Goal: Task Accomplishment & Management: Complete application form

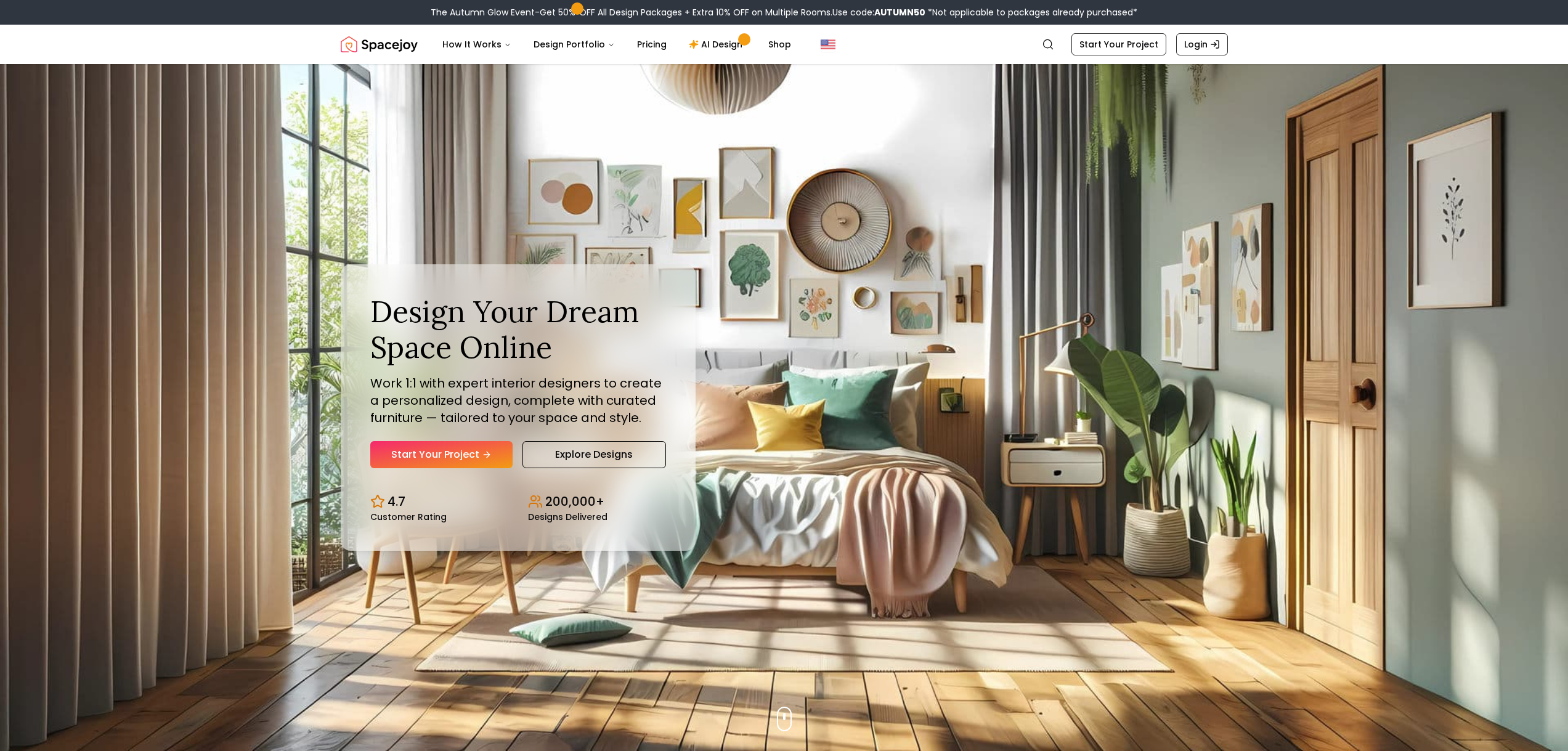
click at [423, 460] on link "Start Your Project" at bounding box center [442, 454] width 142 height 27
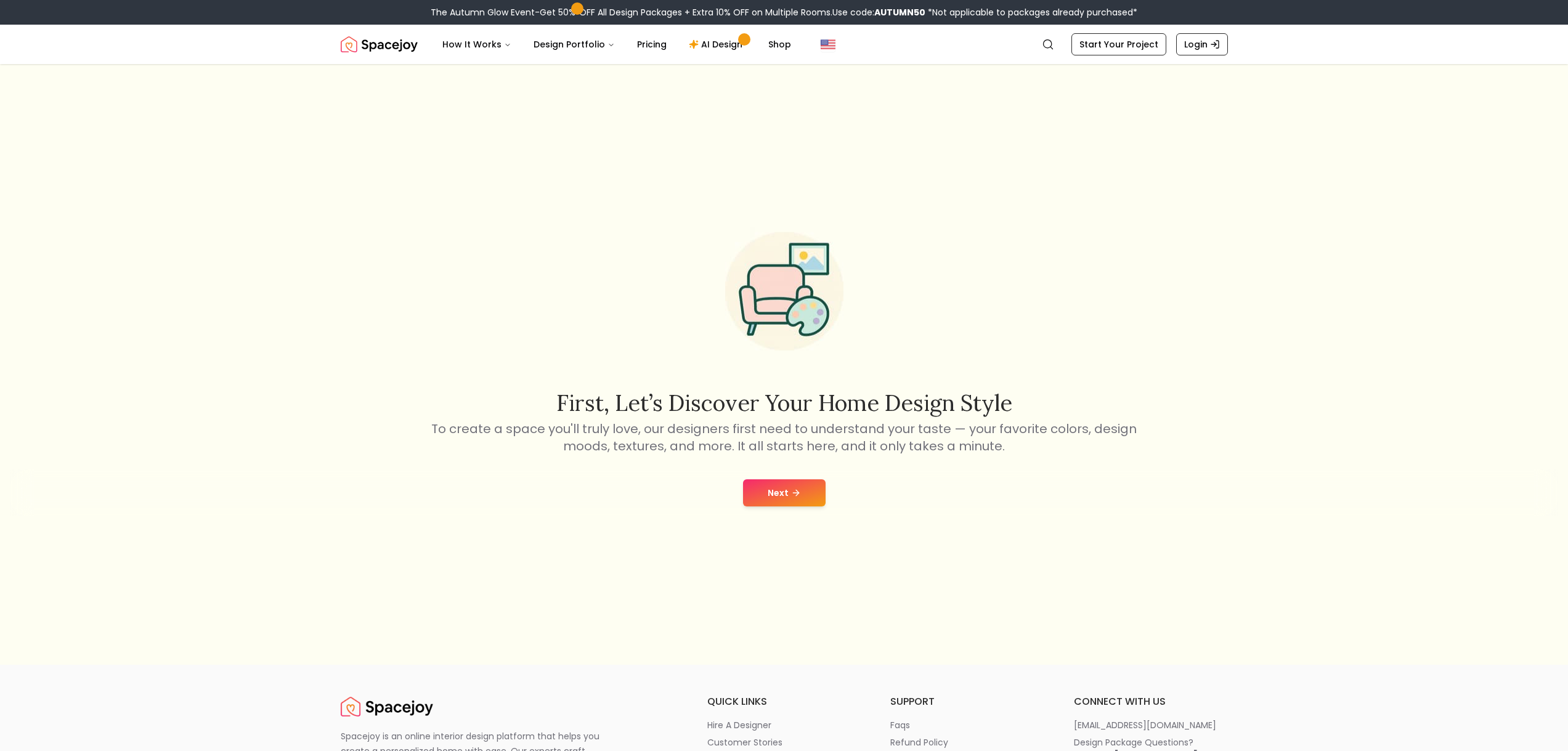
click at [791, 490] on icon at bounding box center [796, 493] width 10 height 10
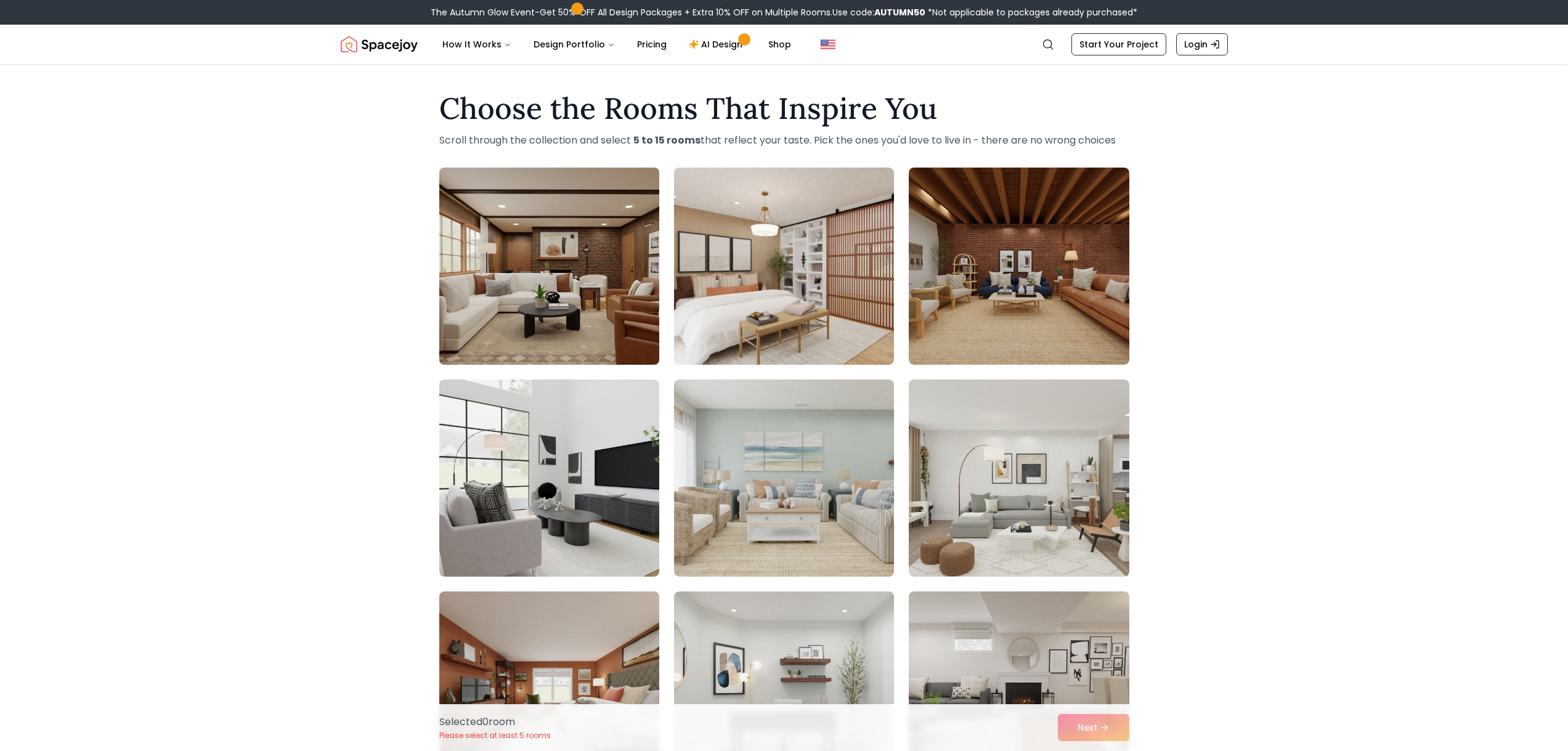
click at [559, 327] on img at bounding box center [549, 266] width 231 height 207
click at [611, 308] on img at bounding box center [549, 266] width 231 height 207
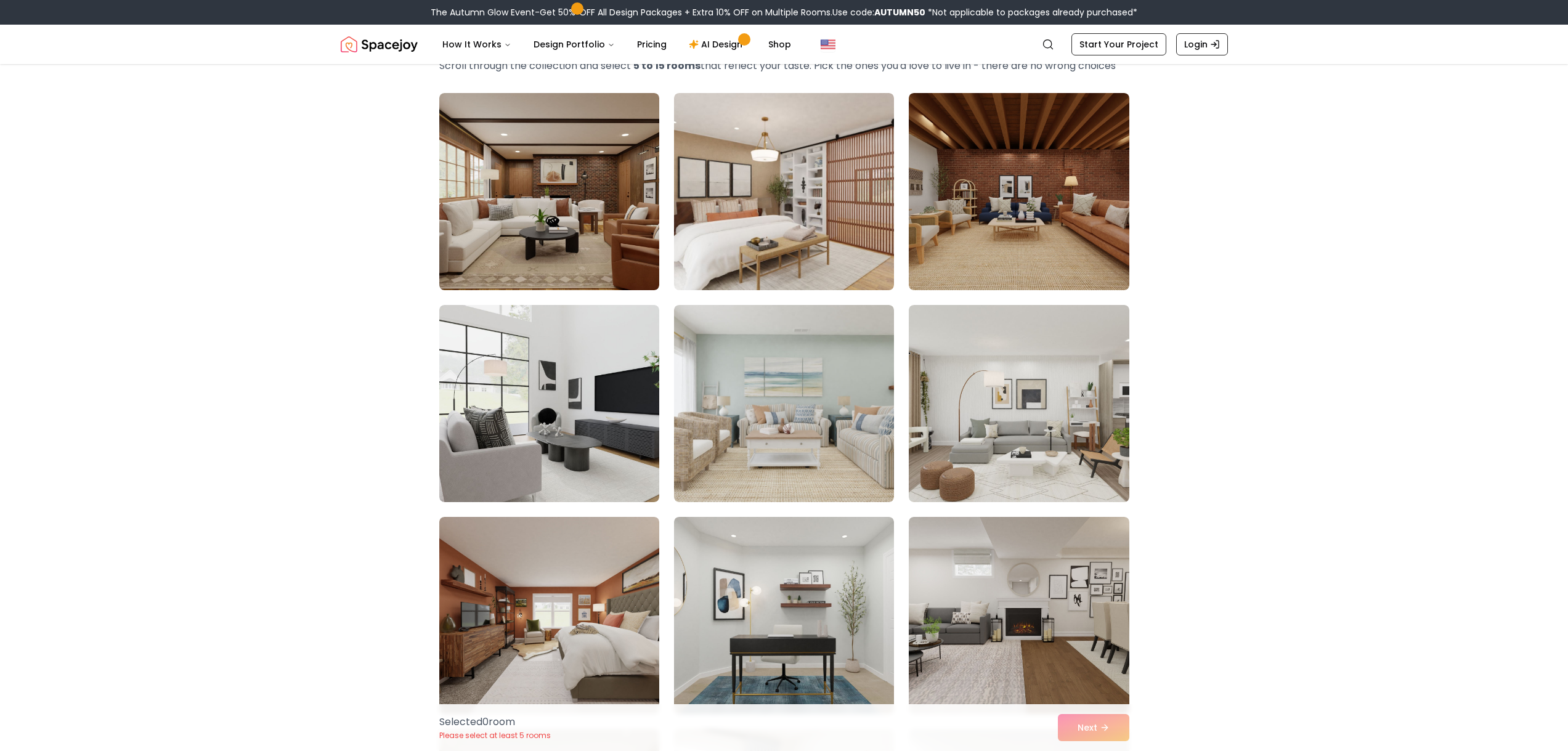
scroll to position [167, 0]
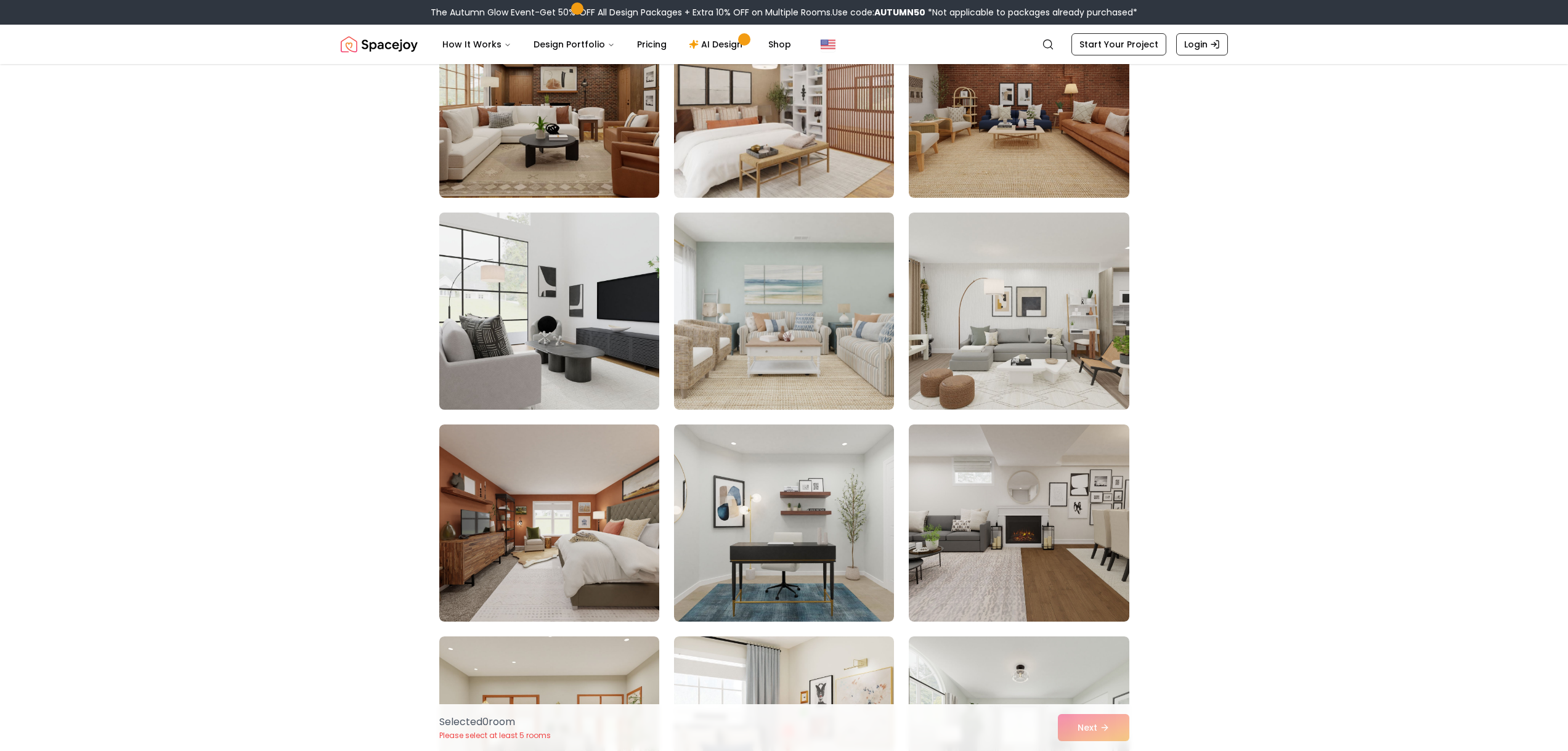
click at [561, 339] on img at bounding box center [549, 311] width 231 height 207
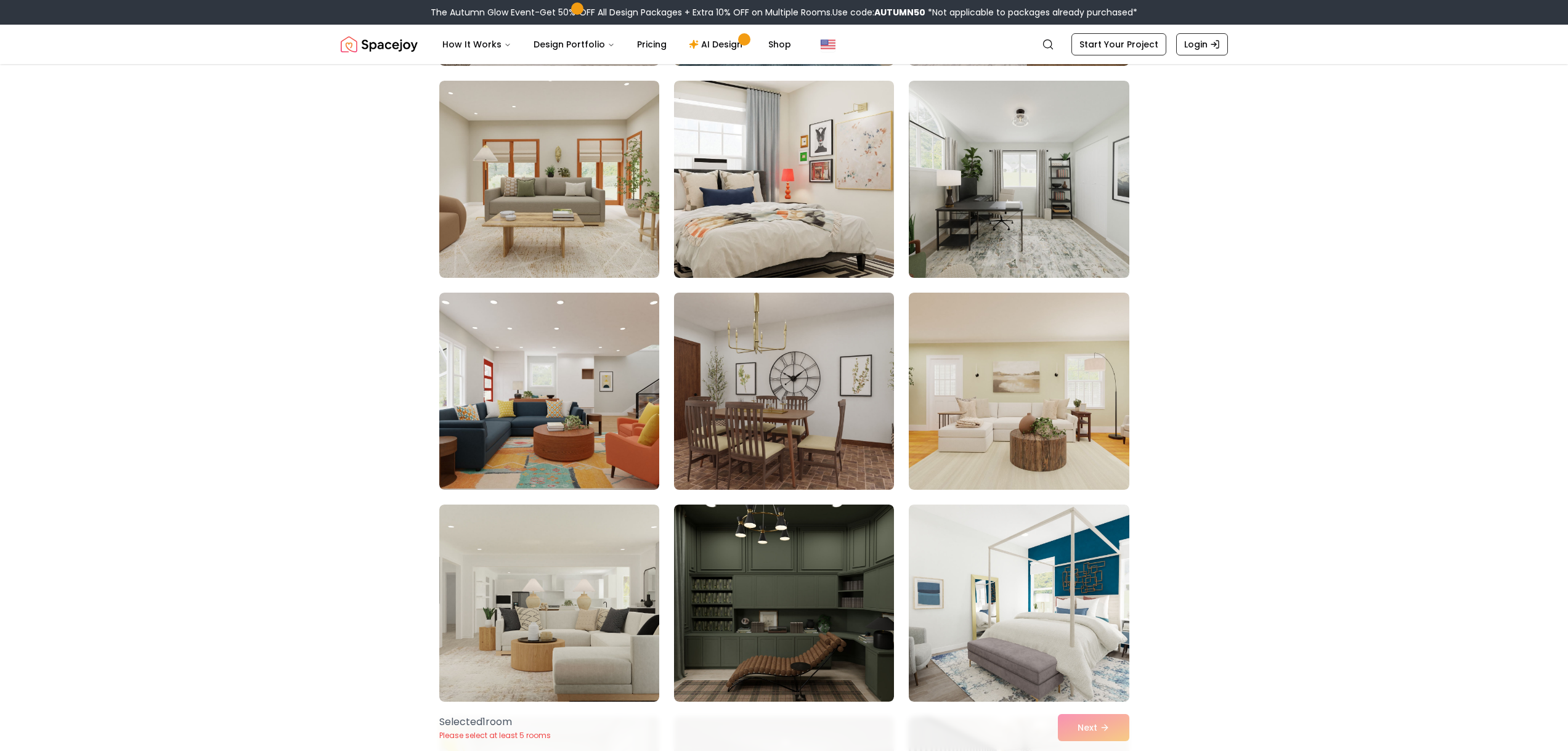
click at [736, 396] on img at bounding box center [784, 391] width 231 height 207
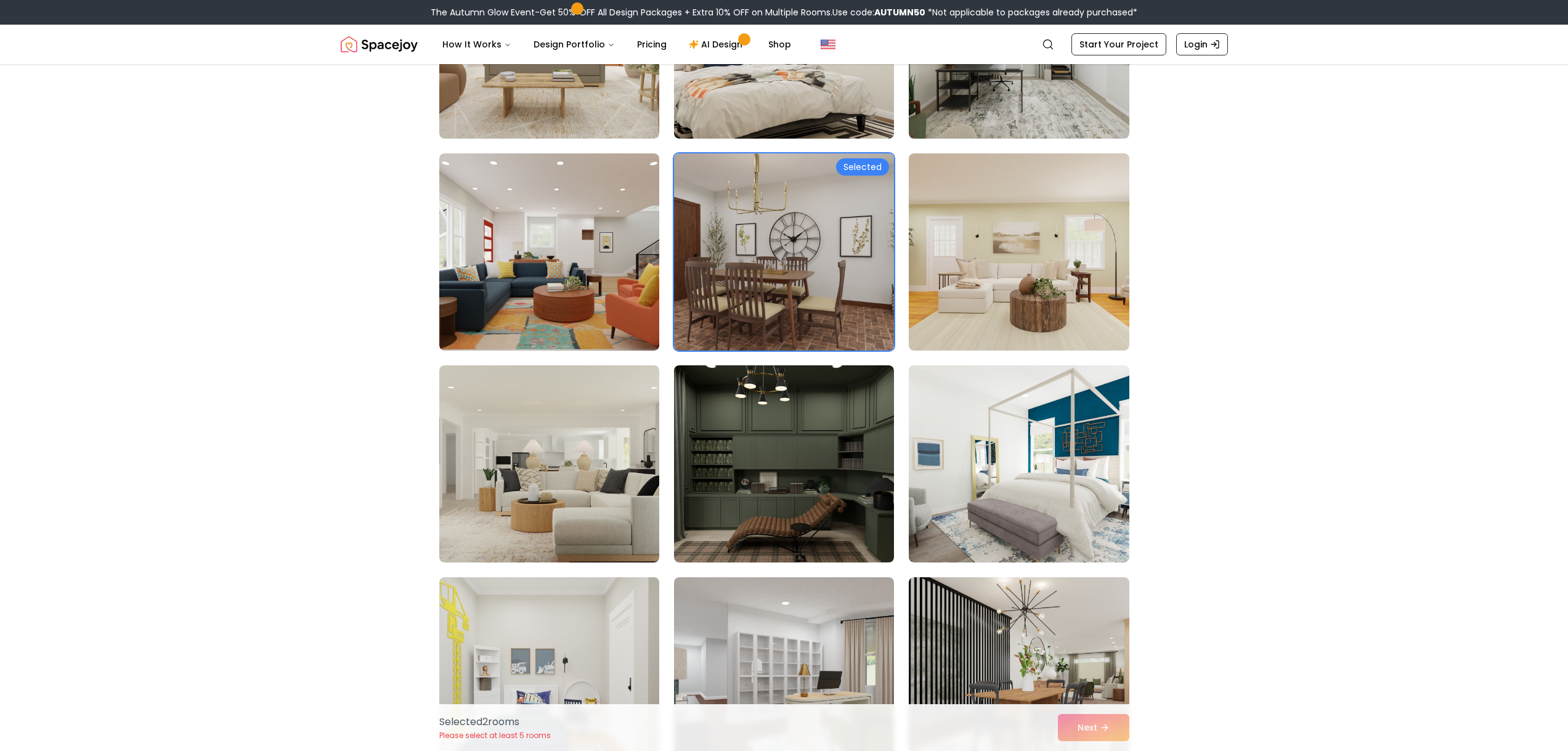
scroll to position [1151, 0]
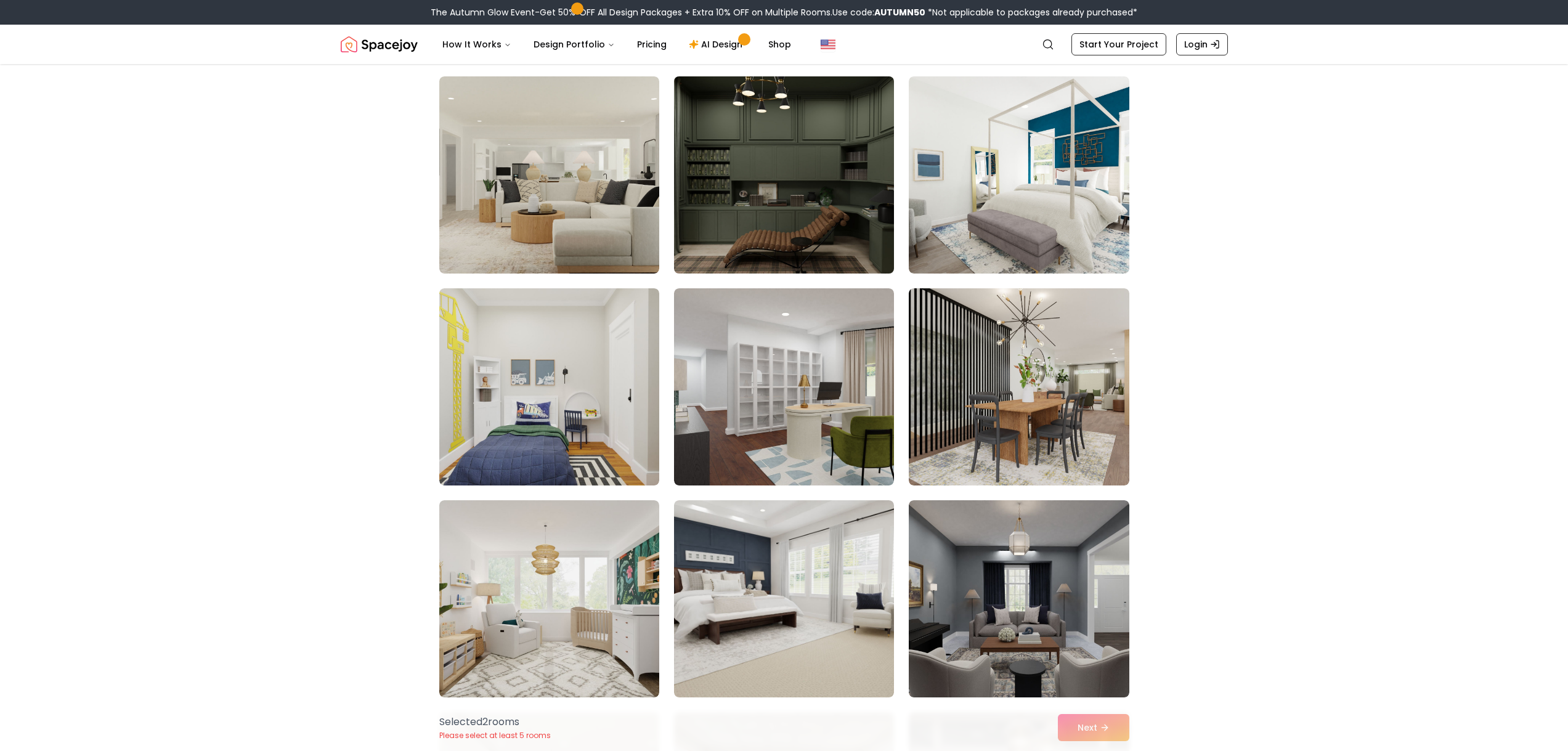
click at [739, 190] on img at bounding box center [784, 174] width 231 height 207
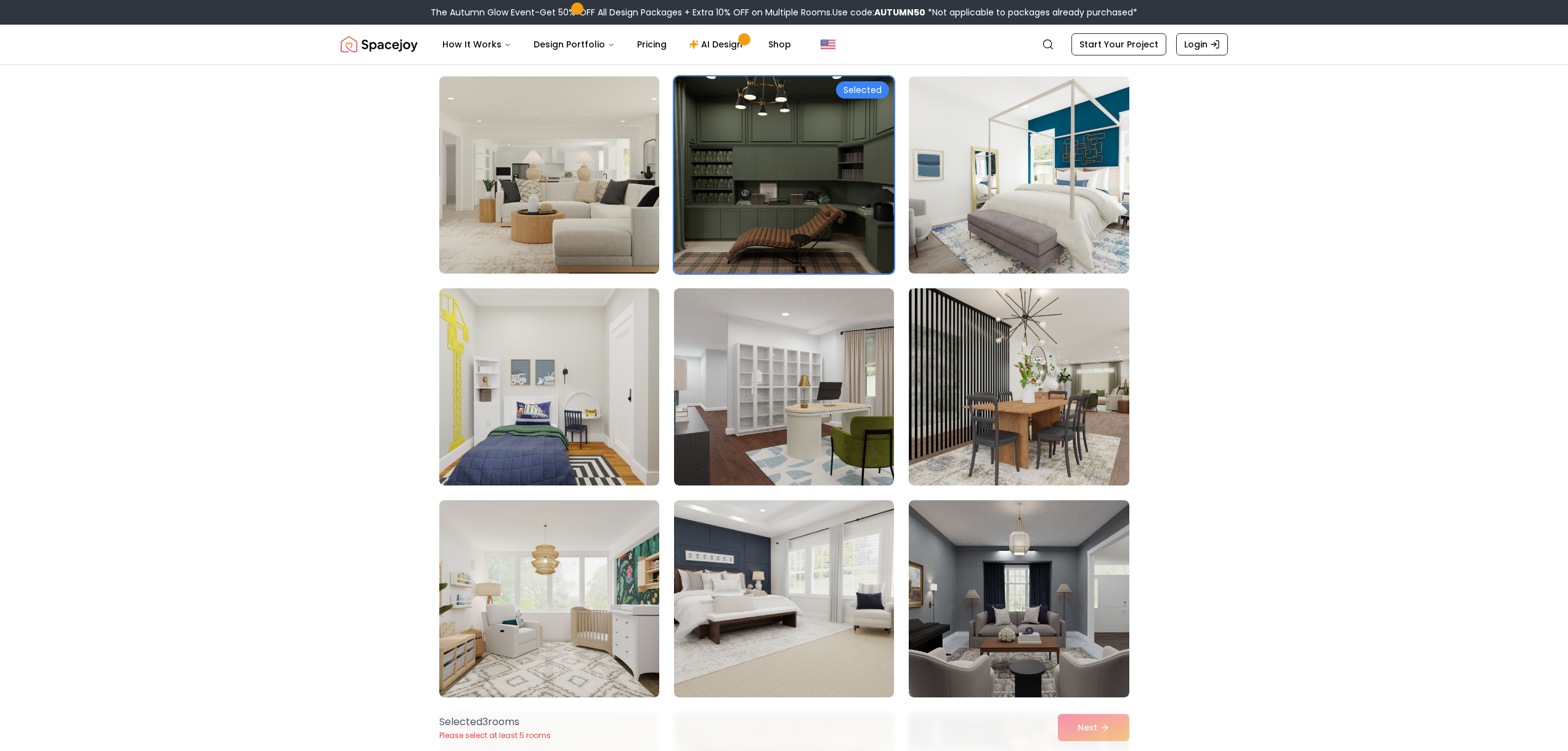
click at [1025, 431] on img at bounding box center [1019, 386] width 231 height 207
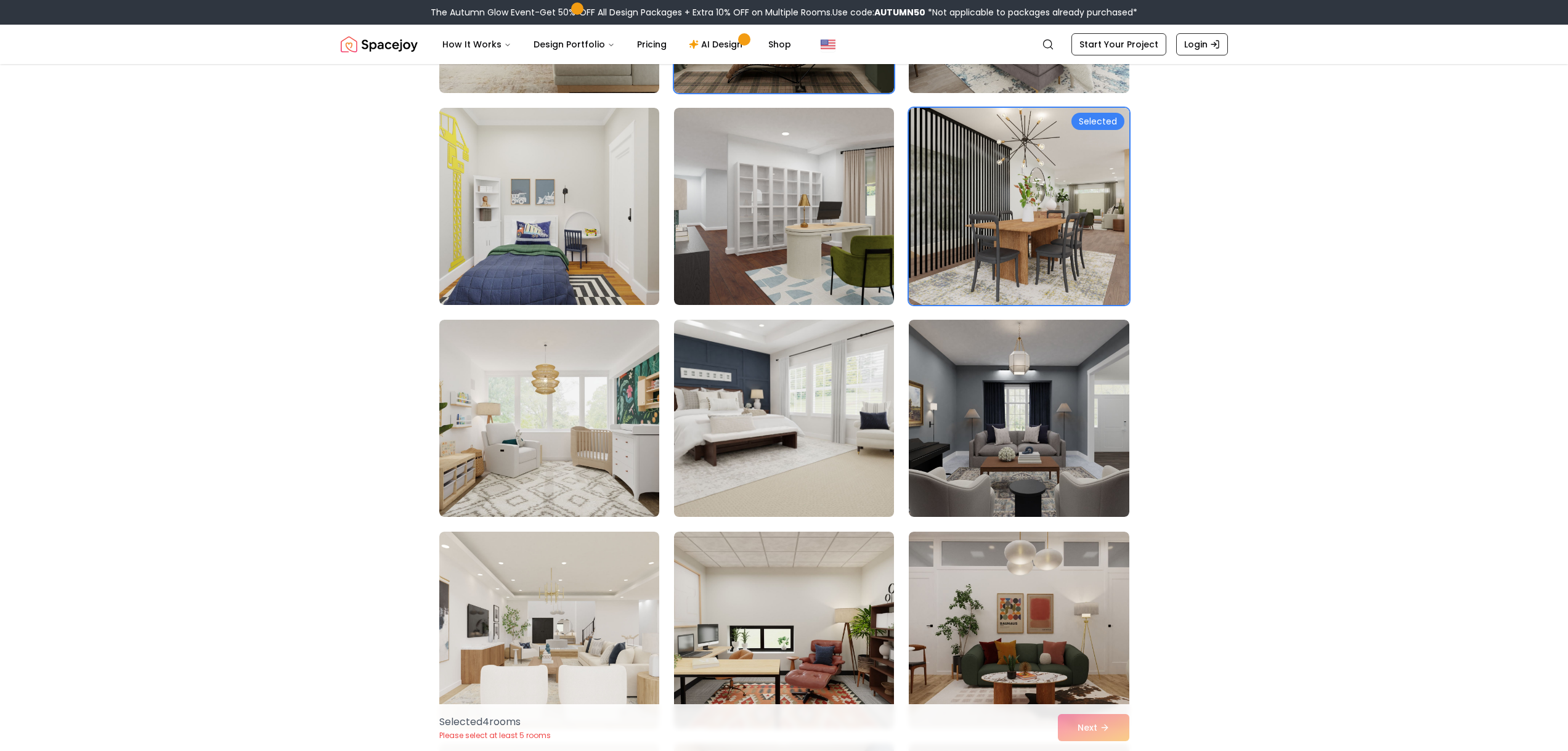
click at [788, 468] on img at bounding box center [784, 418] width 231 height 207
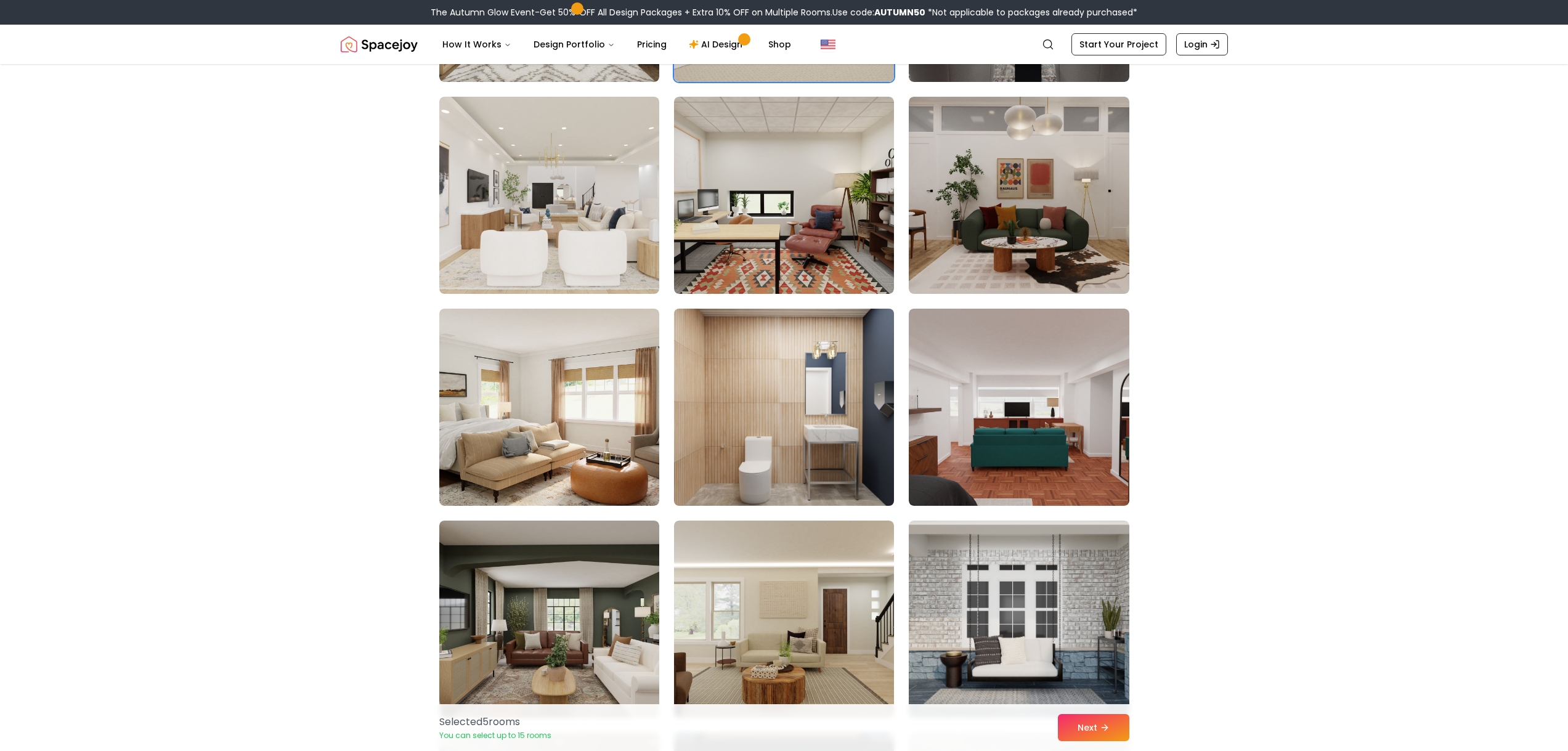
scroll to position [1788, 0]
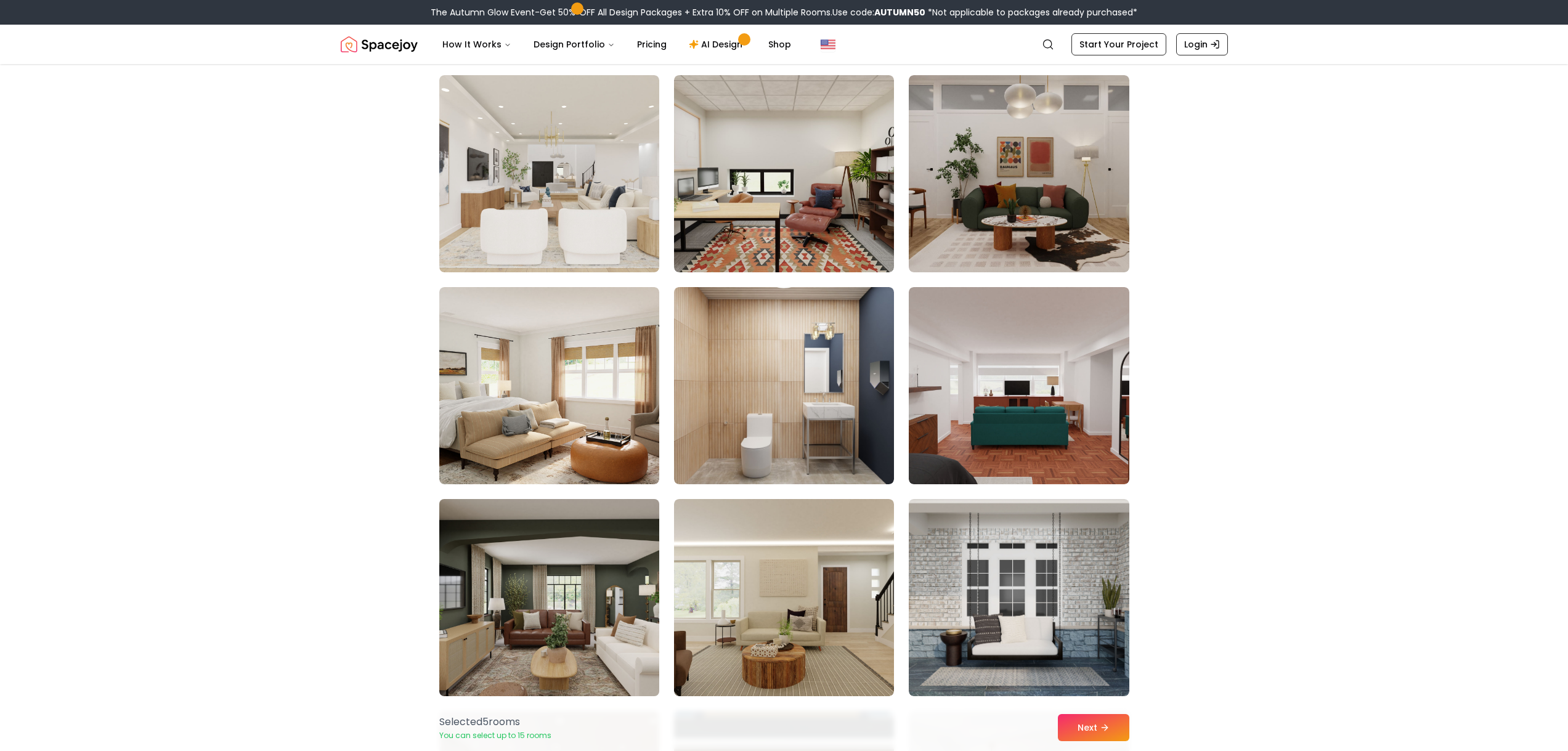
click at [572, 595] on img at bounding box center [549, 597] width 231 height 207
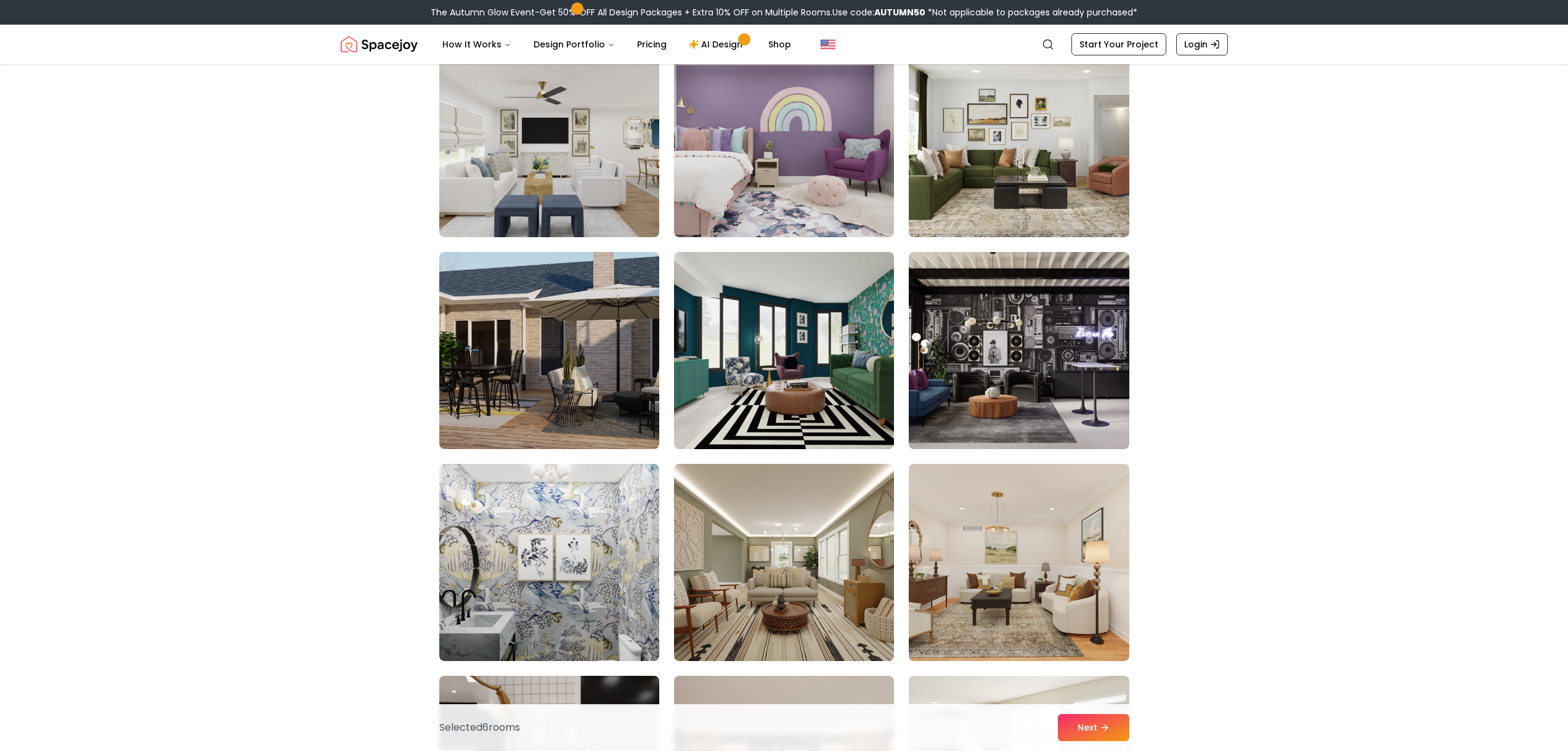
scroll to position [2801, 0]
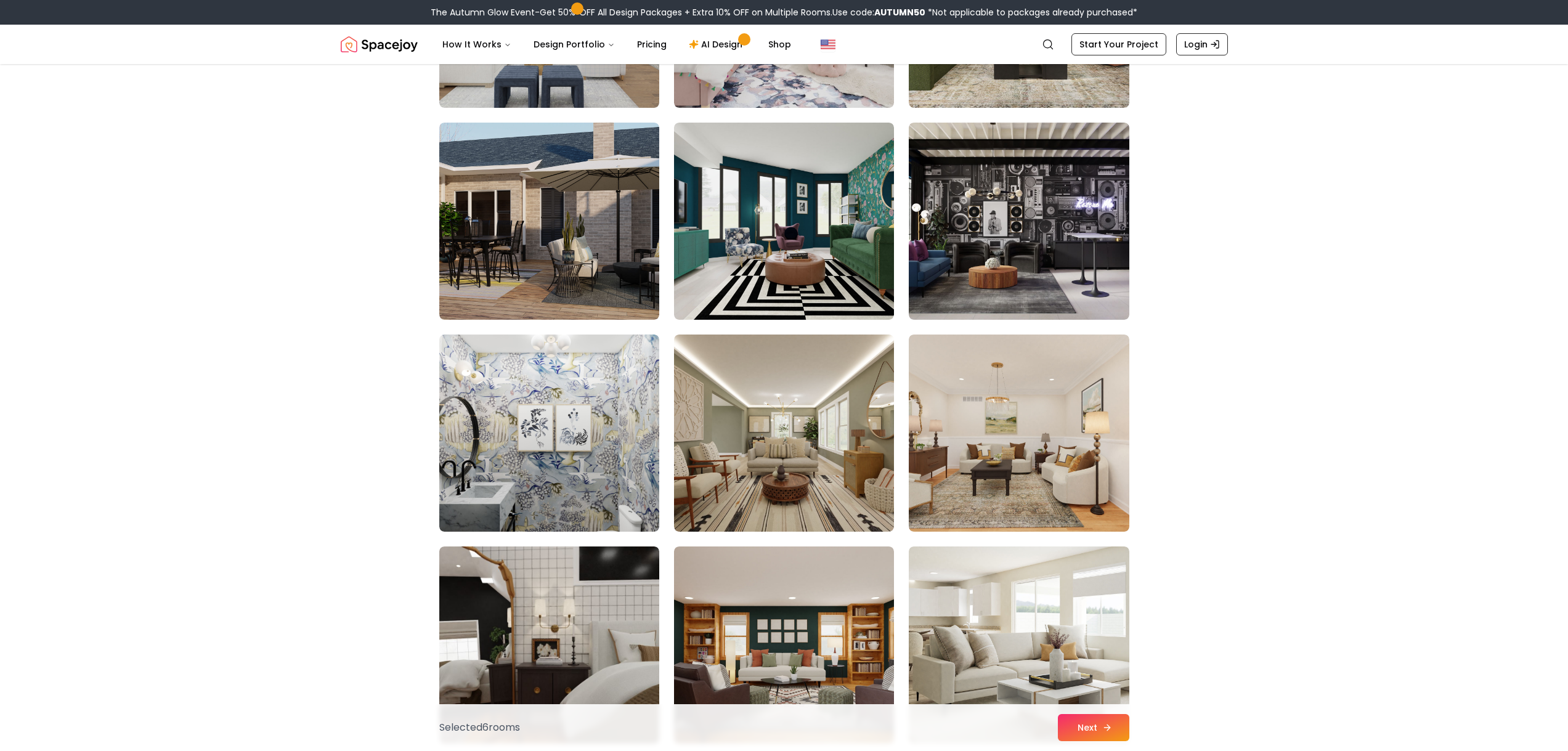
click at [1082, 729] on button "Next" at bounding box center [1094, 727] width 71 height 27
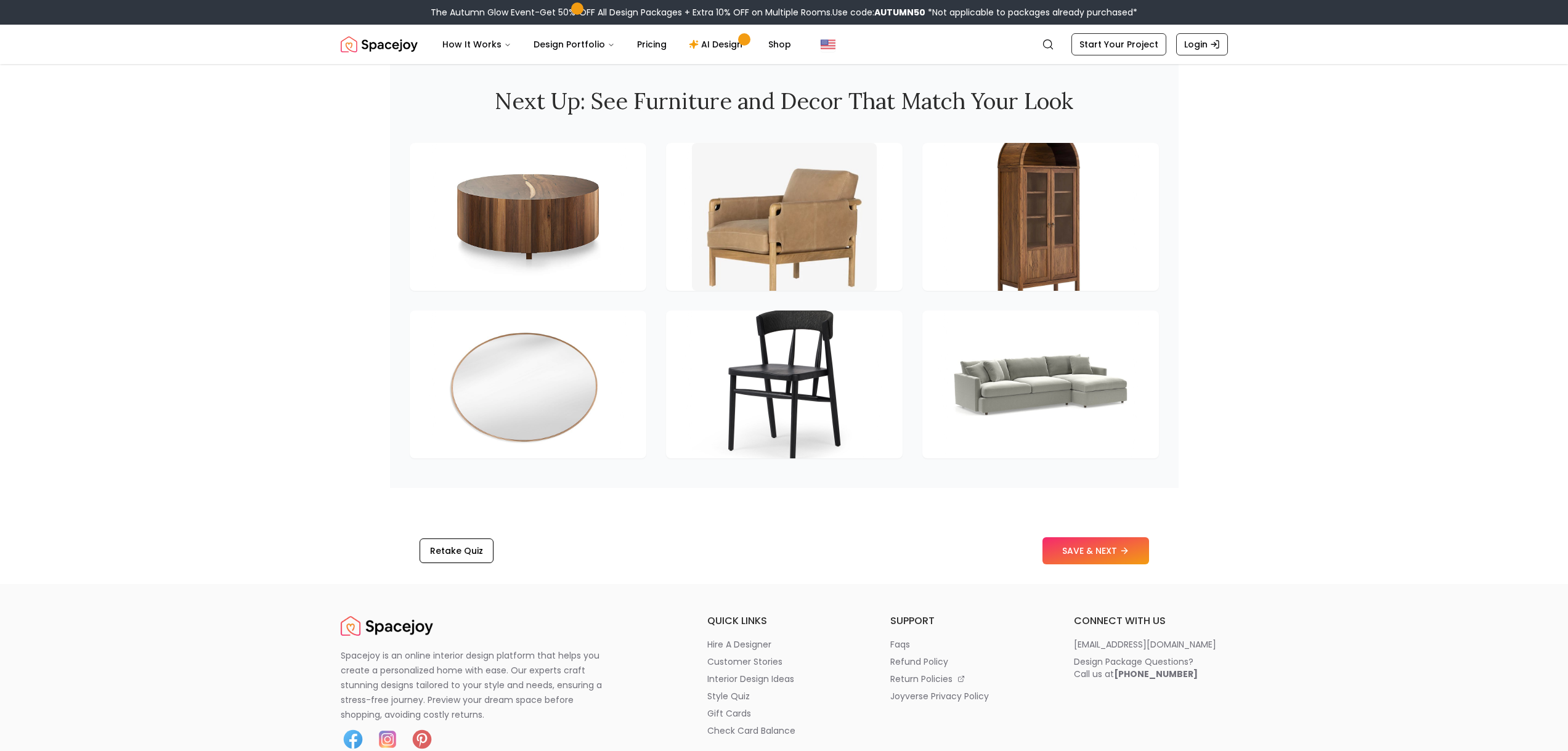
scroll to position [1617, 0]
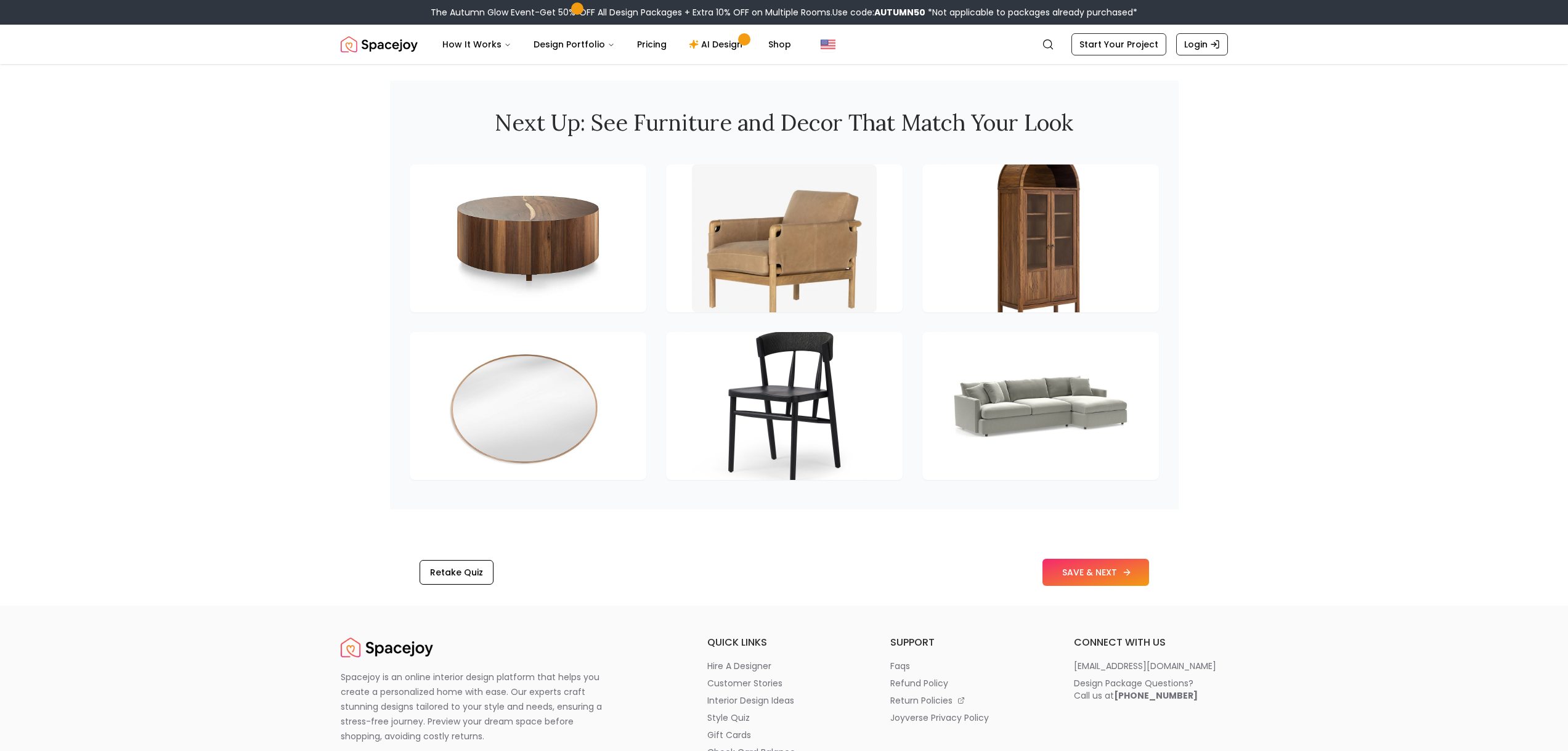
click at [1084, 572] on button "SAVE & NEXT" at bounding box center [1095, 572] width 107 height 27
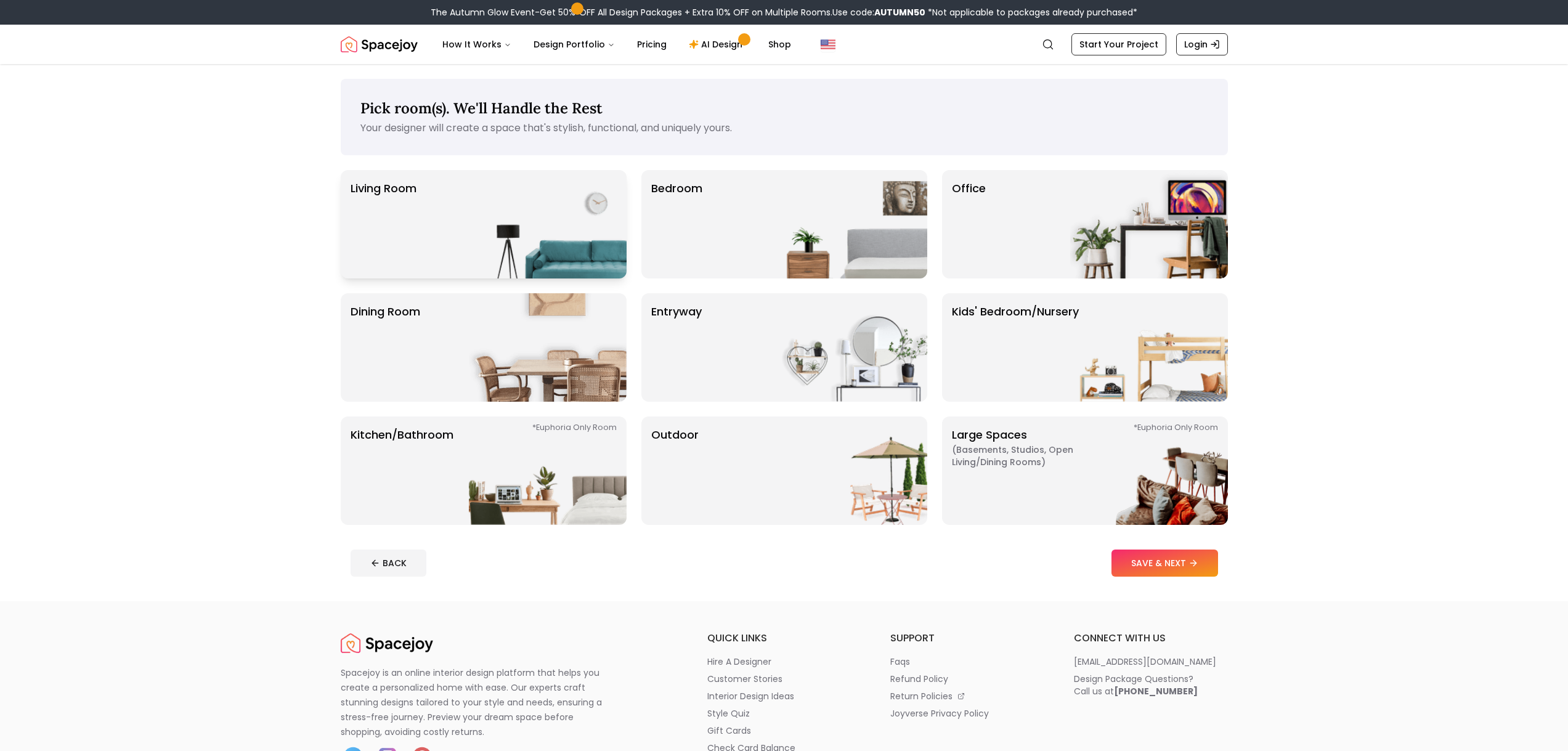
click at [505, 209] on img at bounding box center [548, 224] width 158 height 108
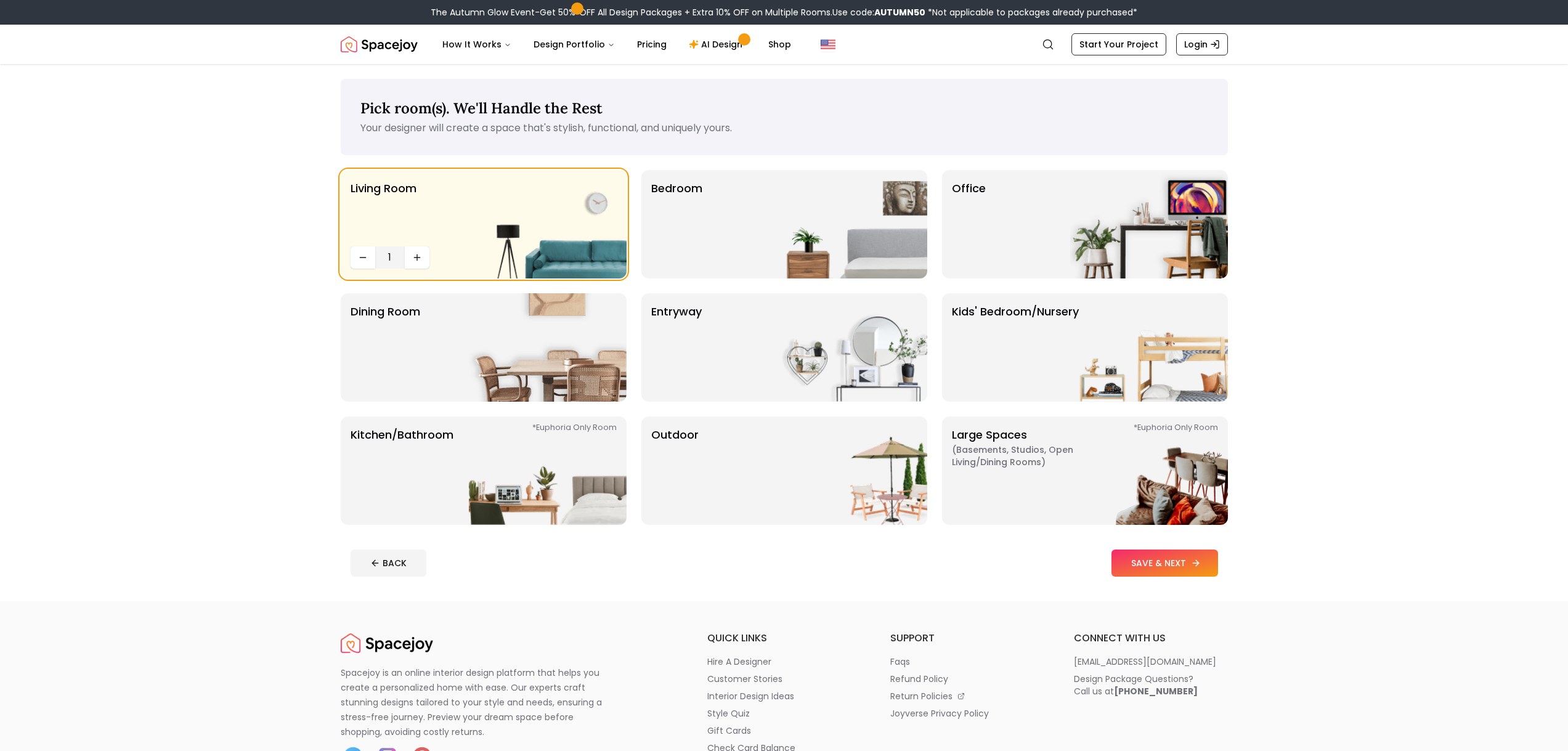
click at [1160, 568] on button "SAVE & NEXT" at bounding box center [1164, 563] width 107 height 27
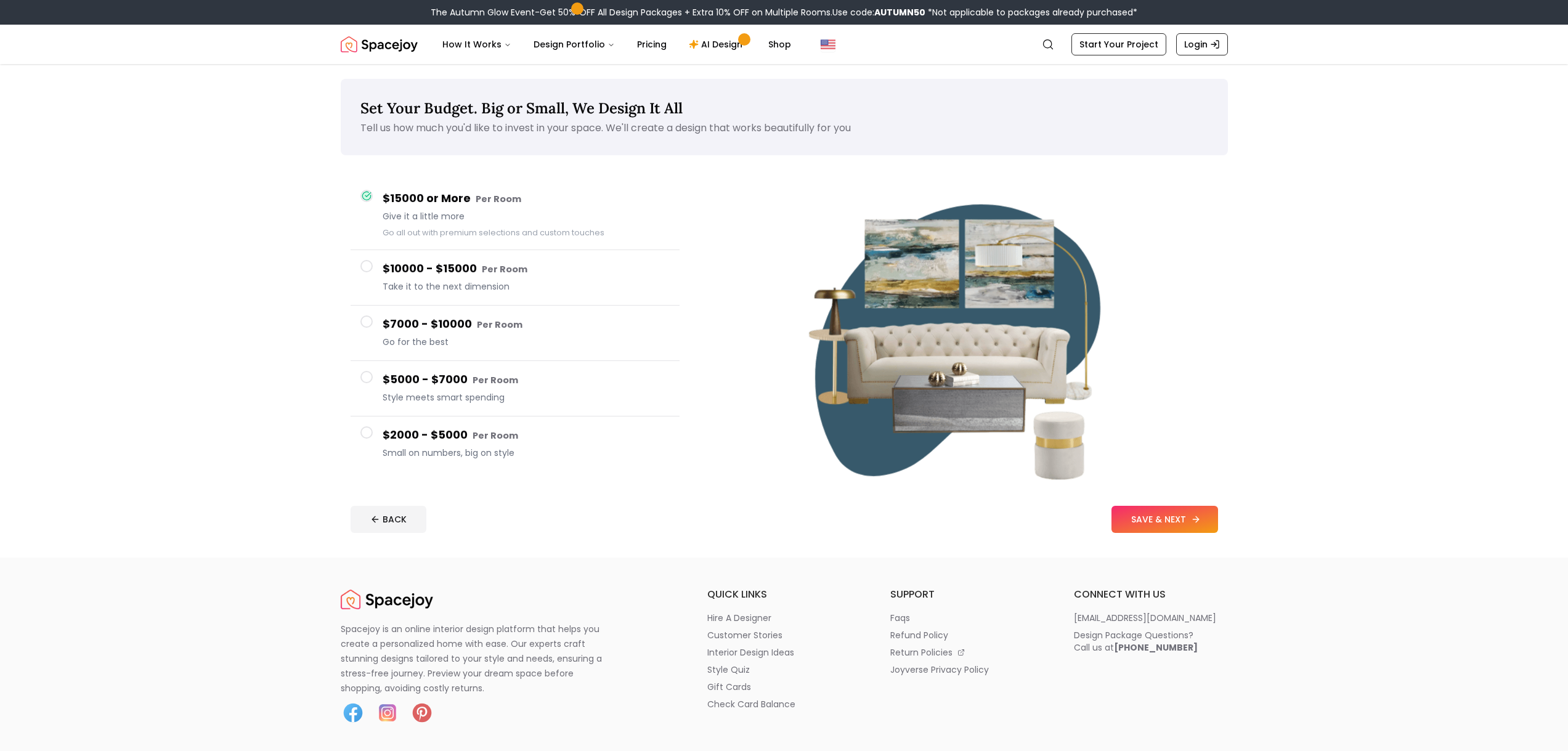
click at [1137, 524] on button "SAVE & NEXT" at bounding box center [1164, 519] width 107 height 27
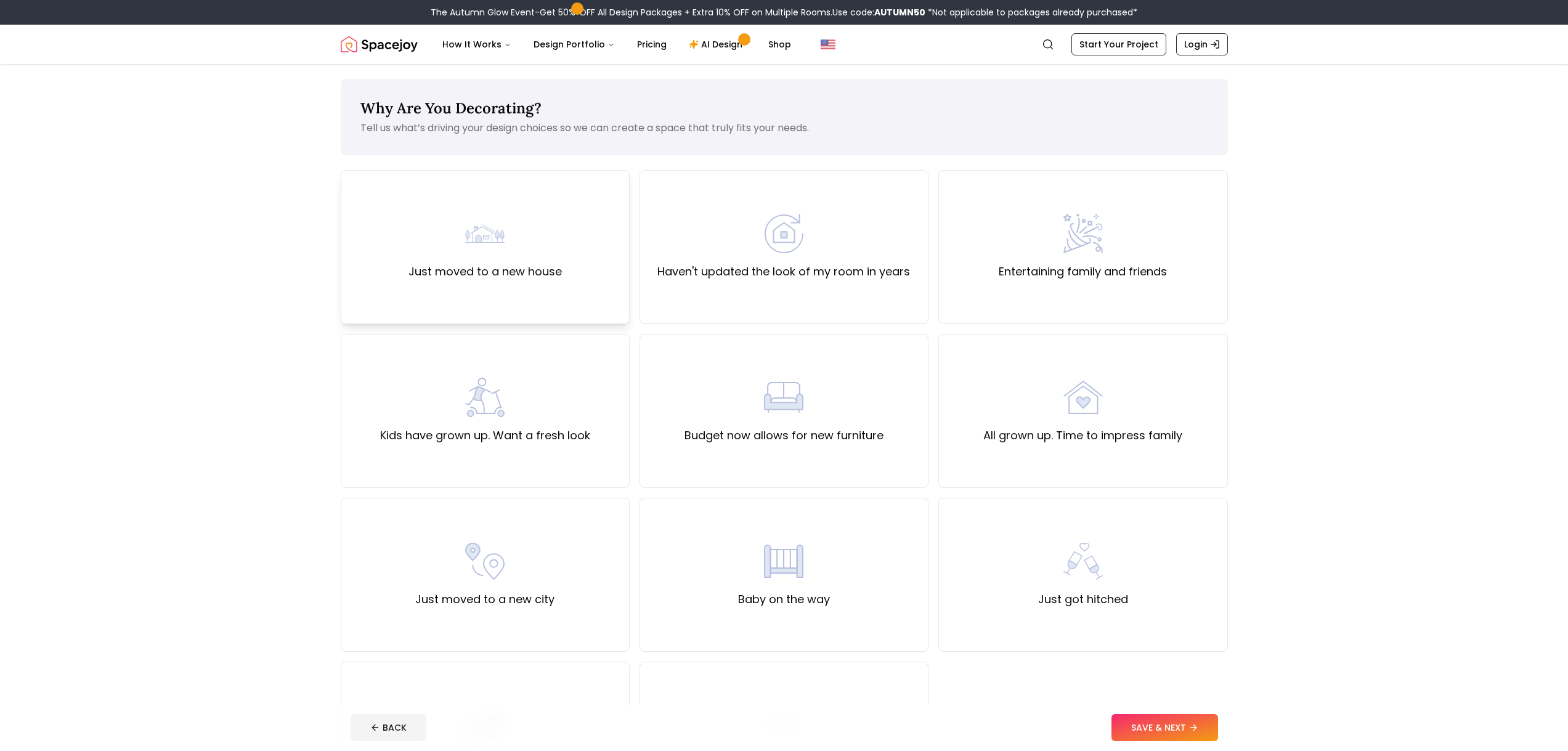
click at [514, 270] on label "Just moved to a new house" at bounding box center [484, 272] width 153 height 17
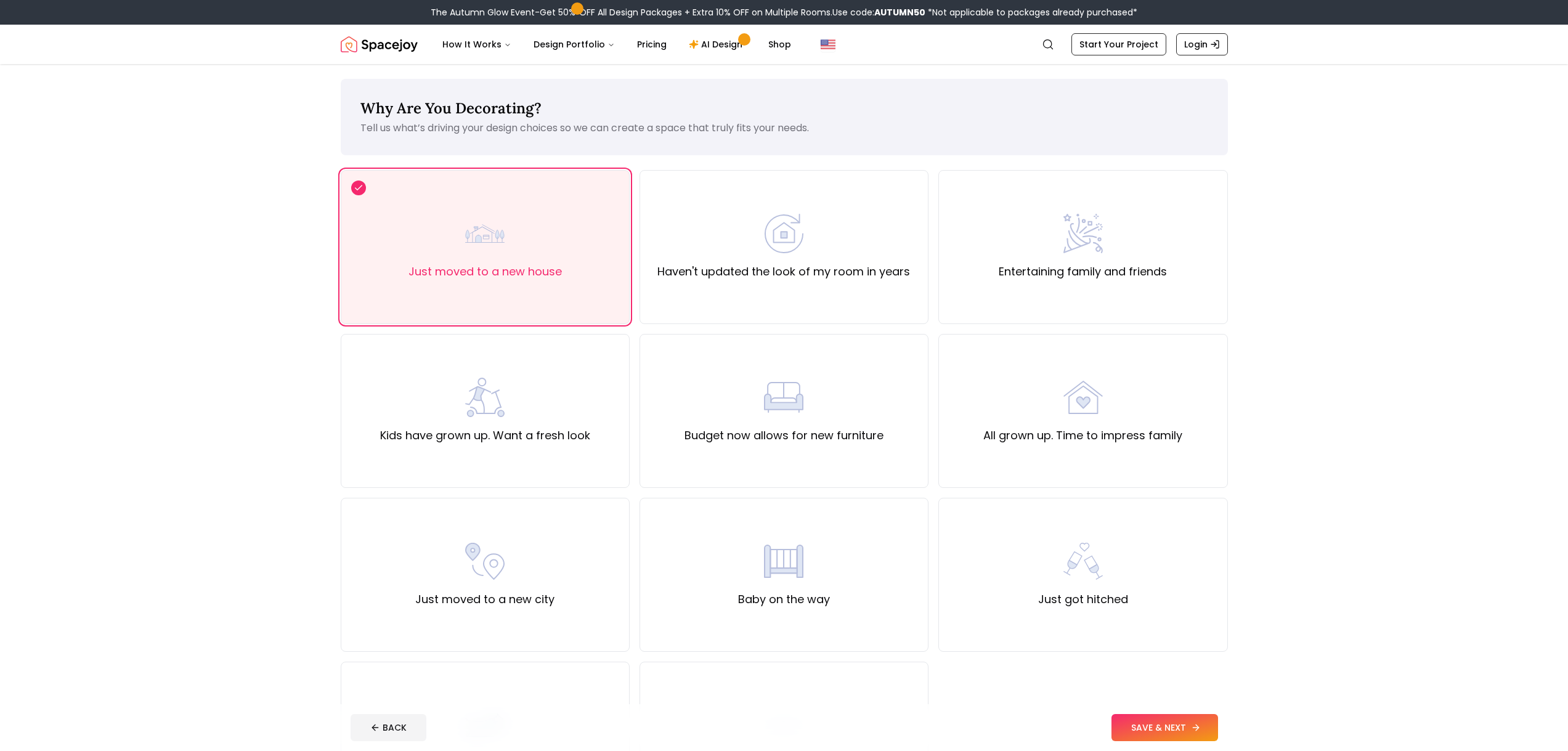
click at [1205, 731] on button "SAVE & NEXT" at bounding box center [1164, 727] width 107 height 27
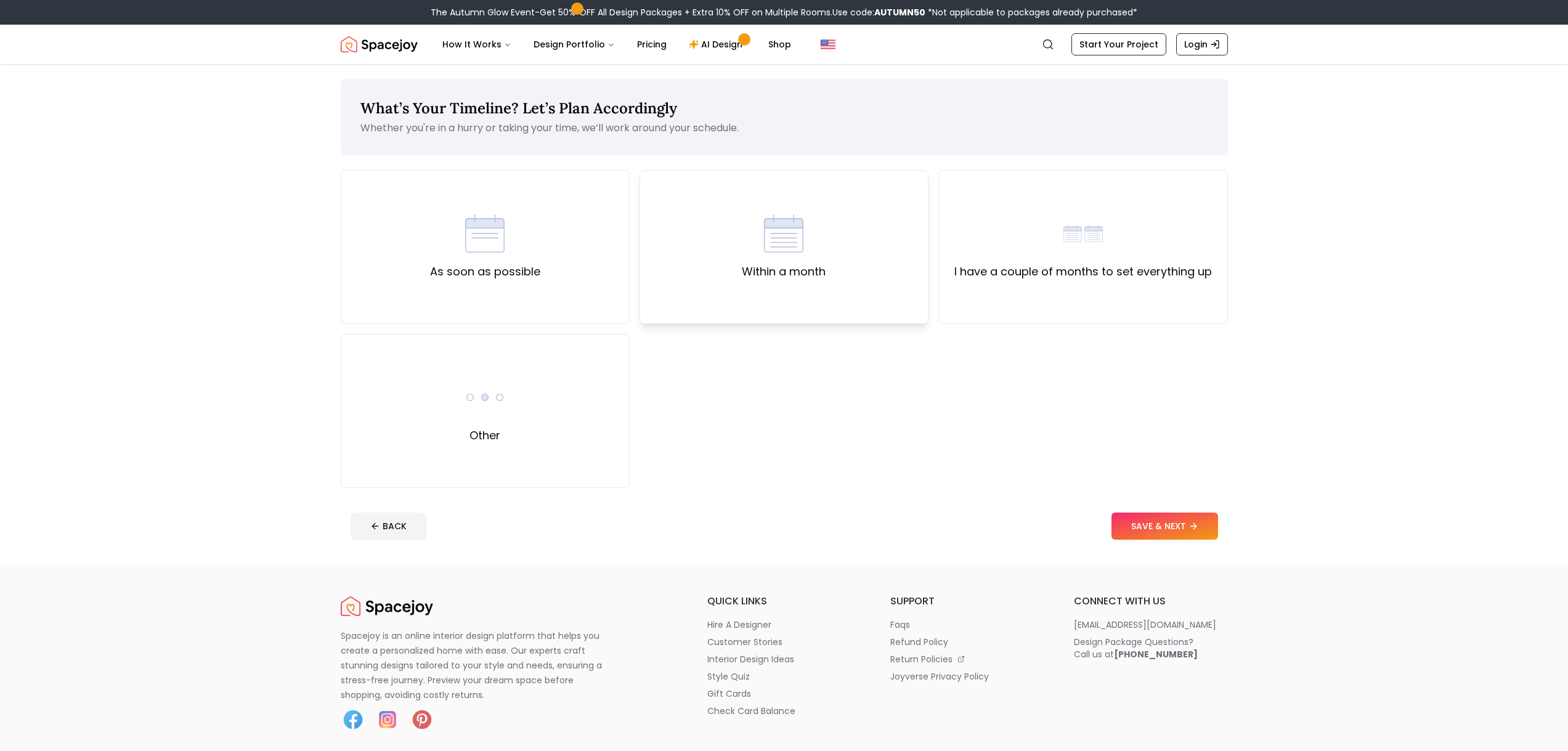
click at [859, 263] on div "Within a month" at bounding box center [784, 247] width 289 height 154
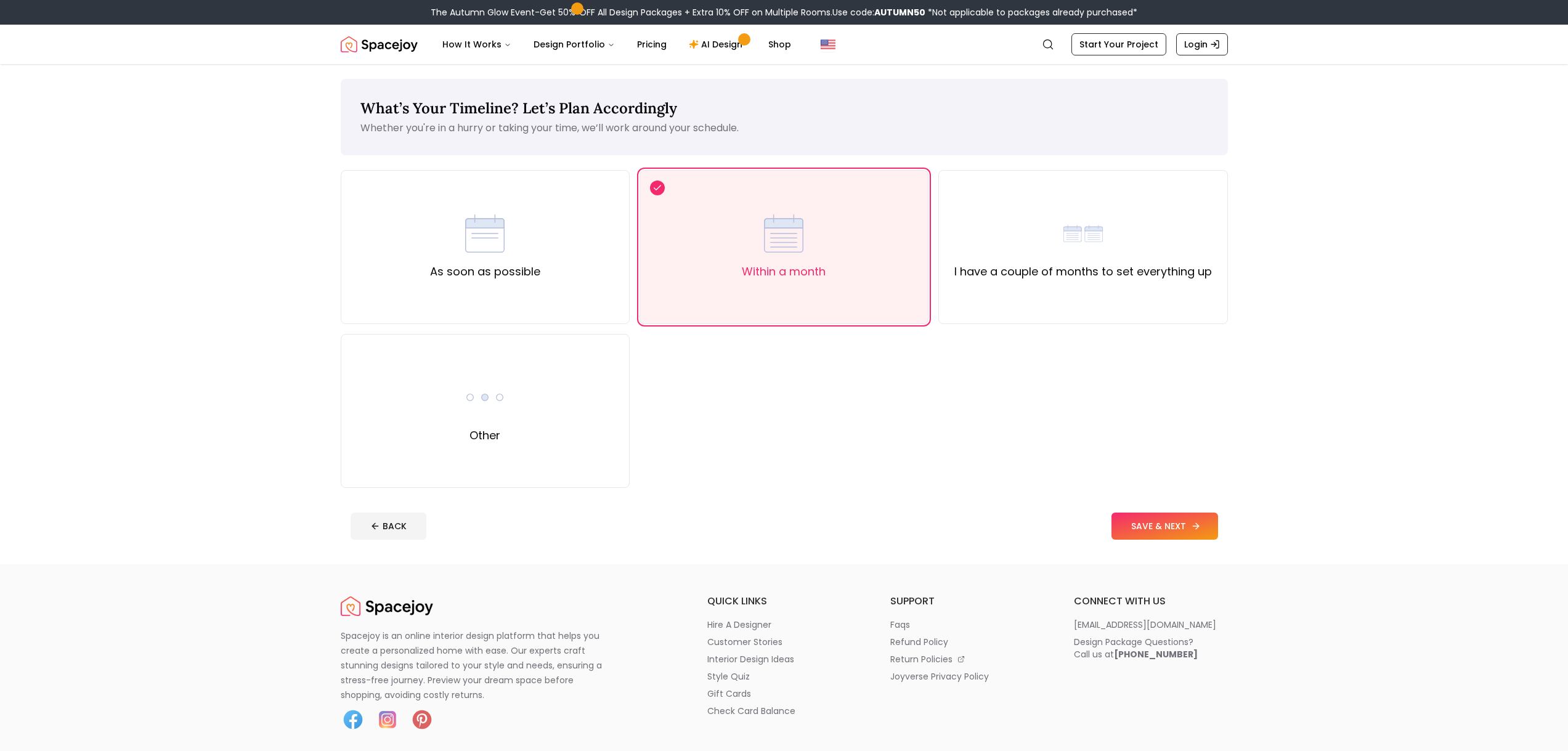
click at [1163, 522] on button "SAVE & NEXT" at bounding box center [1164, 526] width 107 height 27
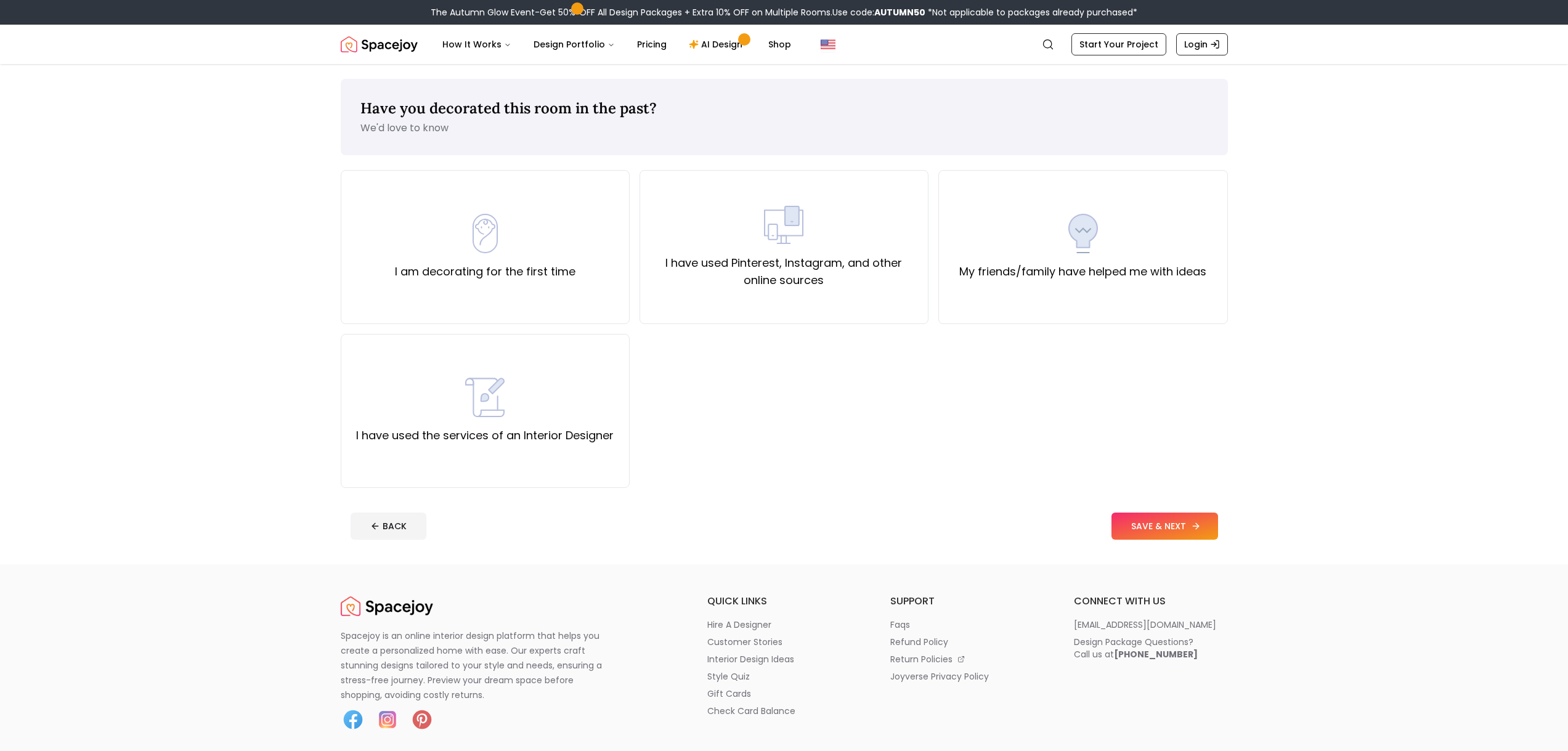
click at [1163, 522] on button "SAVE & NEXT" at bounding box center [1164, 526] width 107 height 27
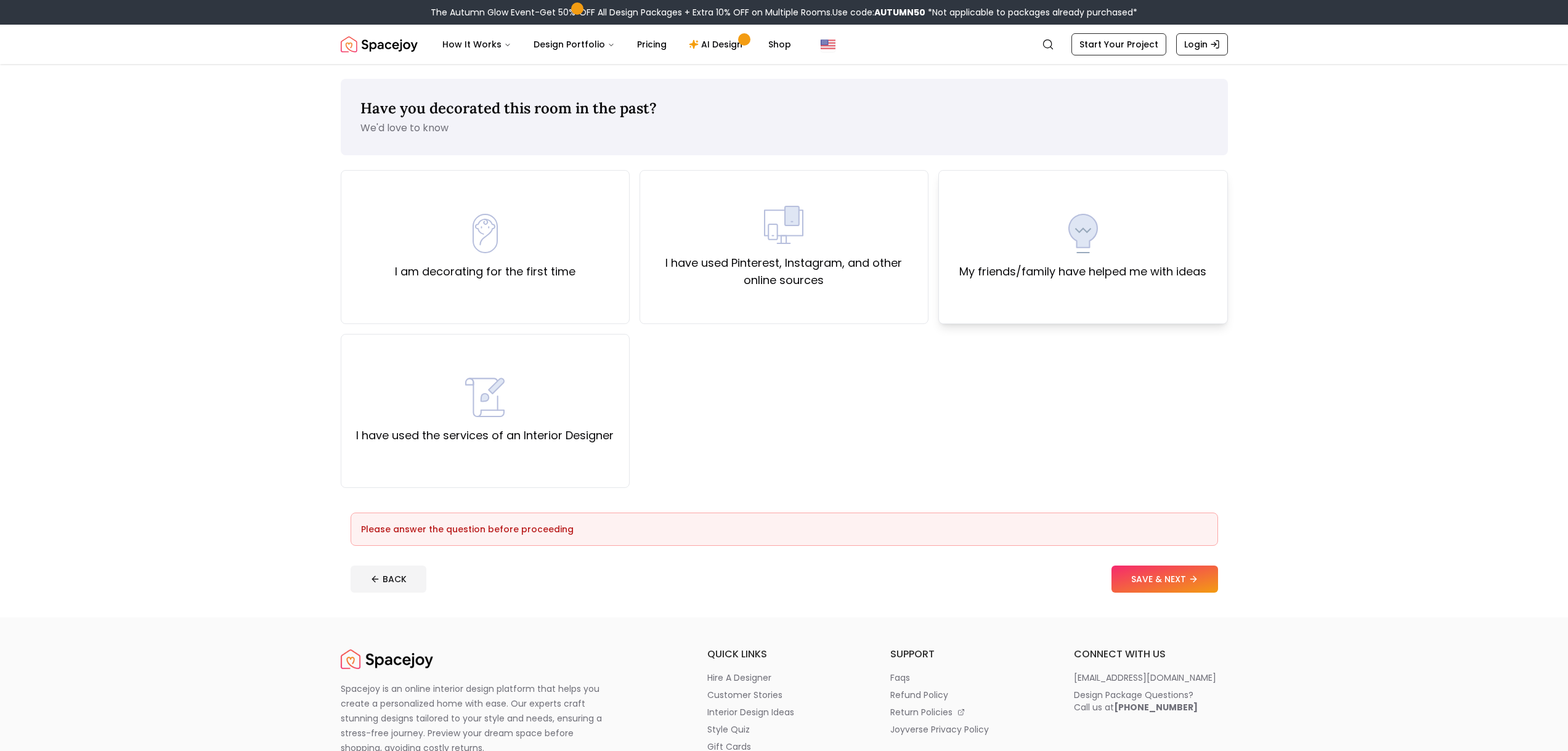
click at [1068, 293] on div "My friends/family have helped me with ideas" at bounding box center [1083, 247] width 289 height 154
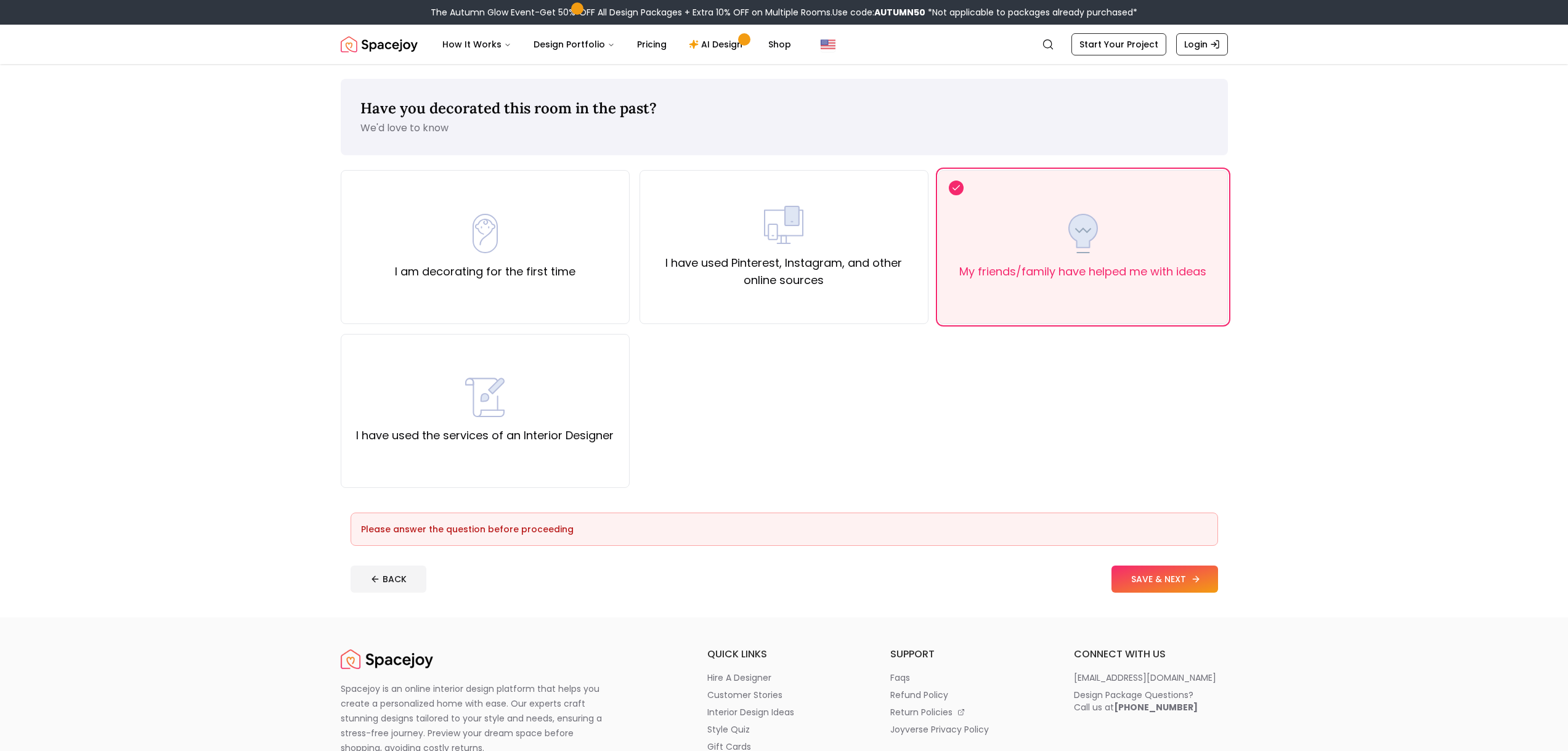
click at [1153, 566] on button "SAVE & NEXT" at bounding box center [1164, 579] width 107 height 27
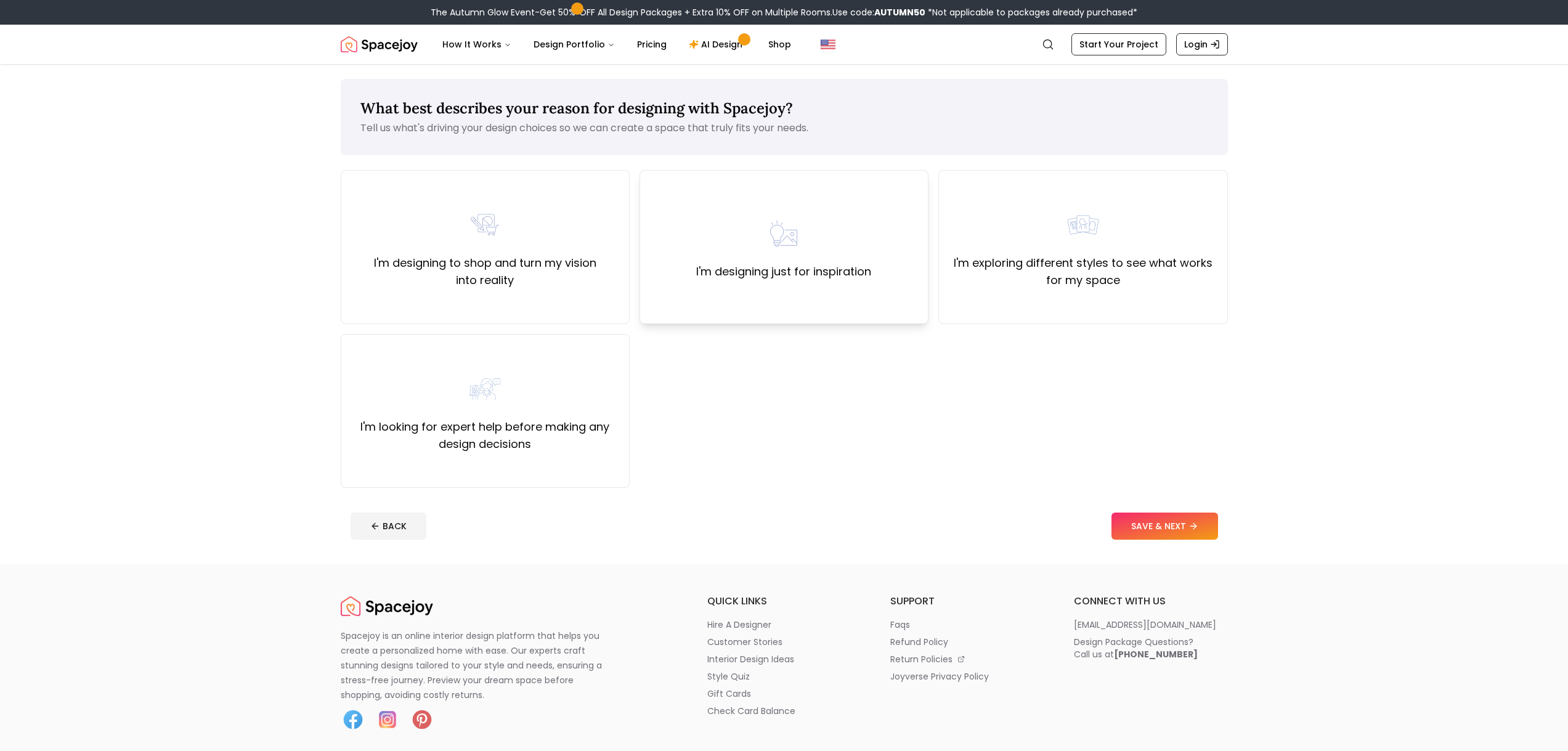
click at [869, 281] on div "I'm designing just for inspiration" at bounding box center [784, 247] width 289 height 154
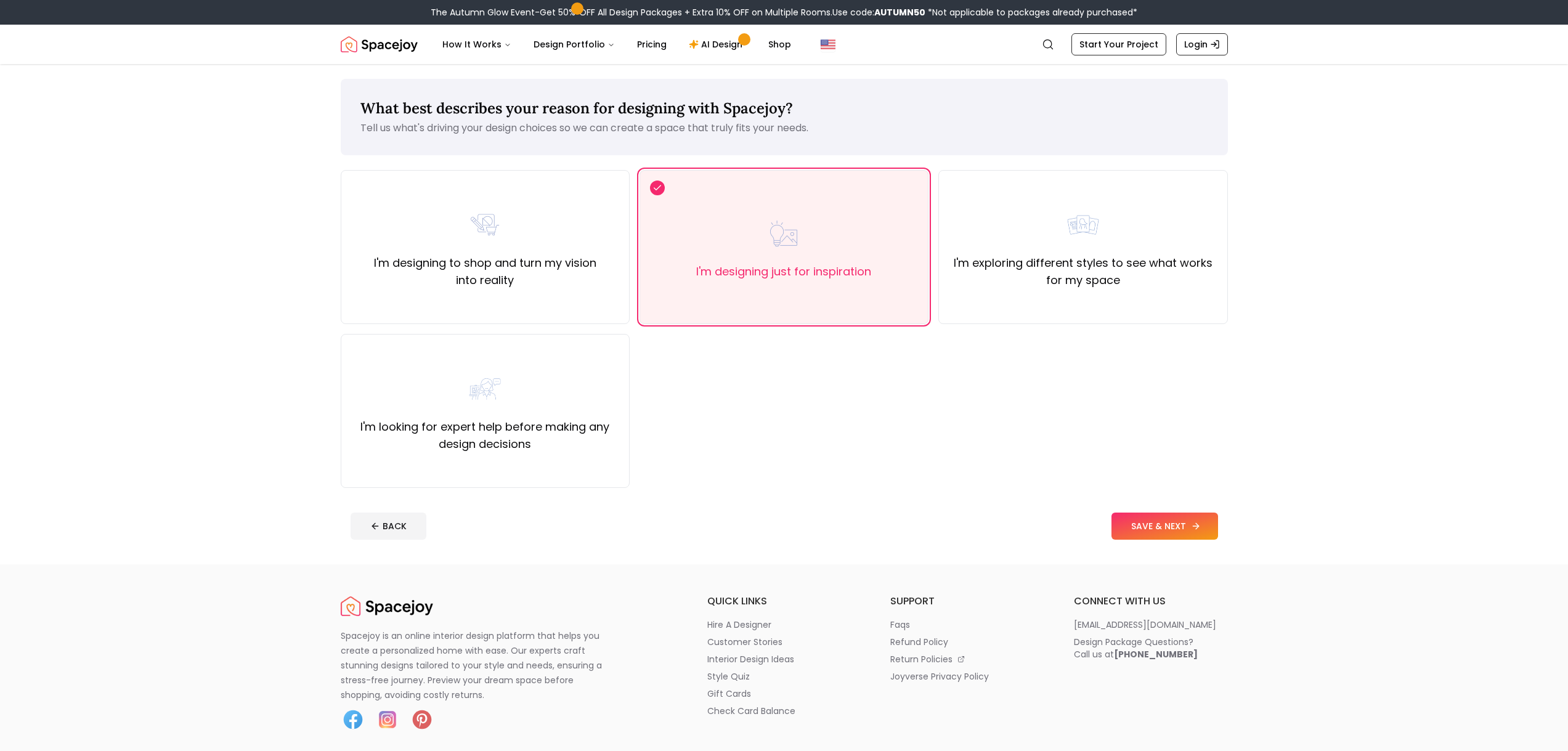
click at [1140, 526] on button "SAVE & NEXT" at bounding box center [1164, 526] width 107 height 27
